Goal: Register for event/course

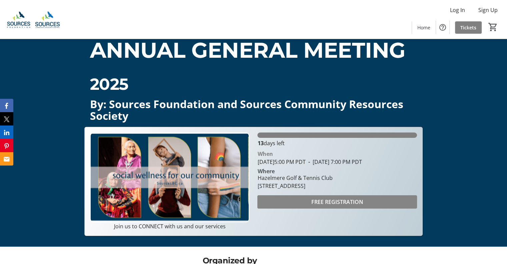
scroll to position [33, 0]
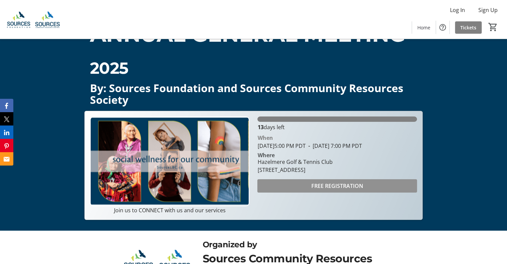
click at [334, 190] on span "FREE REGISTRATION" at bounding box center [337, 186] width 52 height 8
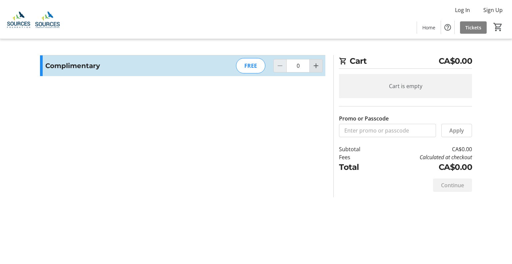
click at [313, 64] on mat-icon "Increment by one" at bounding box center [316, 66] width 8 height 8
type input "1"
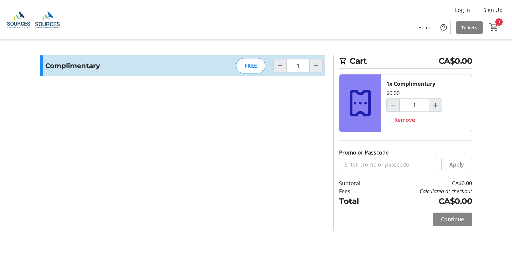
click at [464, 217] on span "Continue" at bounding box center [452, 219] width 23 height 8
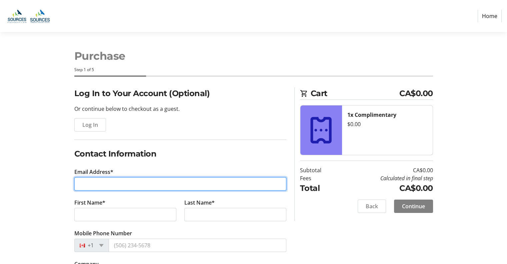
click at [114, 186] on input "Email Address*" at bounding box center [180, 183] width 212 height 13
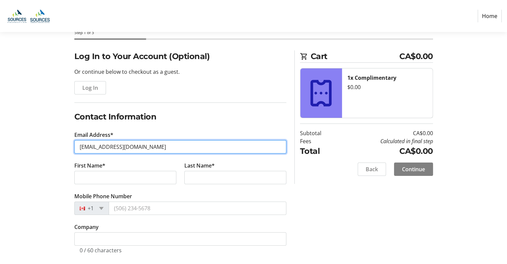
type input "[EMAIL_ADDRESS][DOMAIN_NAME]"
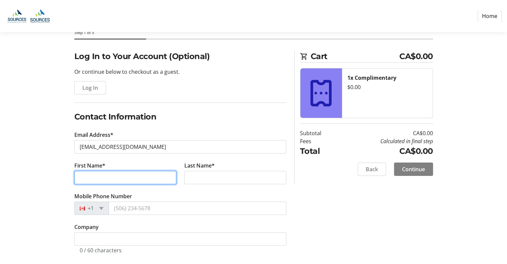
scroll to position [42, 0]
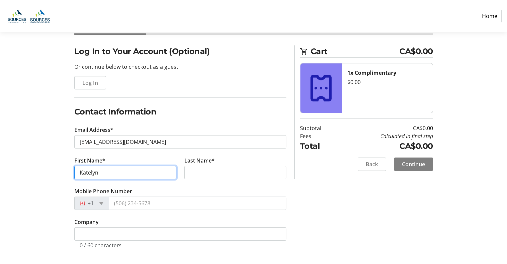
type input "Katelyn"
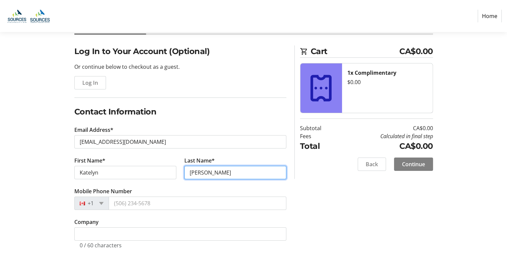
type input "[PERSON_NAME]"
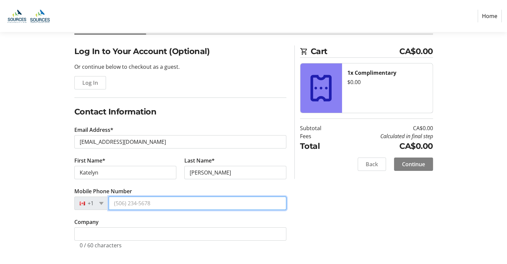
click at [143, 201] on input "Mobile Phone Number" at bounding box center [198, 202] width 178 height 13
type input "[PHONE_NUMBER]"
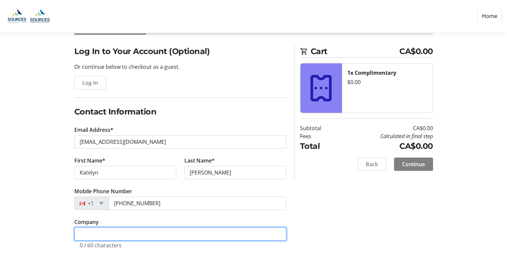
click at [122, 234] on input "Company" at bounding box center [180, 233] width 212 height 13
type input "Sources"
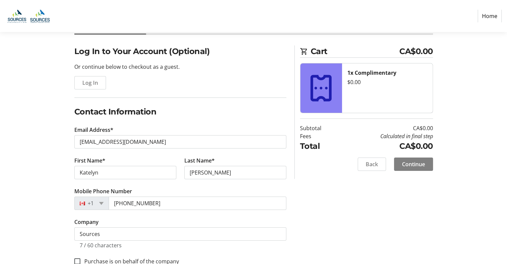
click at [0, 246] on section "Purchase Step 1 of 5 Cart CA$0.00 1x Complimentary $0.00 Subtotal CA$0.00 Fees …" at bounding box center [253, 135] width 507 height 291
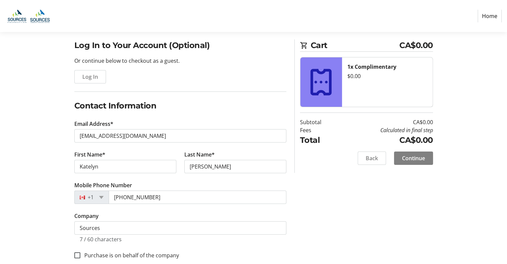
scroll to position [58, 0]
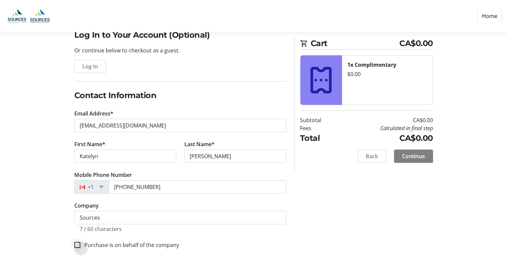
click at [74, 240] on div at bounding box center [77, 245] width 16 height 16
click at [79, 245] on input "Purchase is on behalf of the company" at bounding box center [77, 245] width 6 height 6
checkbox input "false"
click at [413, 155] on span "Continue" at bounding box center [413, 156] width 23 height 8
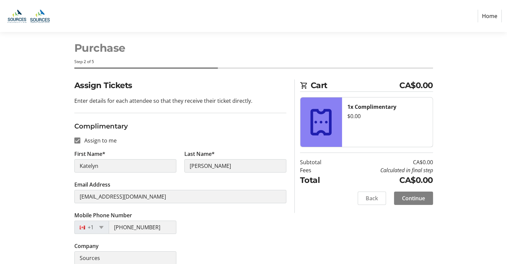
scroll to position [16, 0]
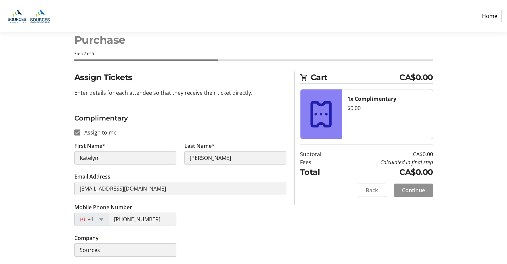
click at [424, 189] on span "Continue" at bounding box center [413, 190] width 23 height 8
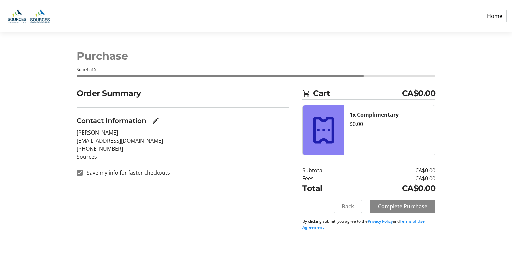
click at [396, 202] on span "Complete Purchase" at bounding box center [402, 206] width 49 height 8
